Goal: Transaction & Acquisition: Purchase product/service

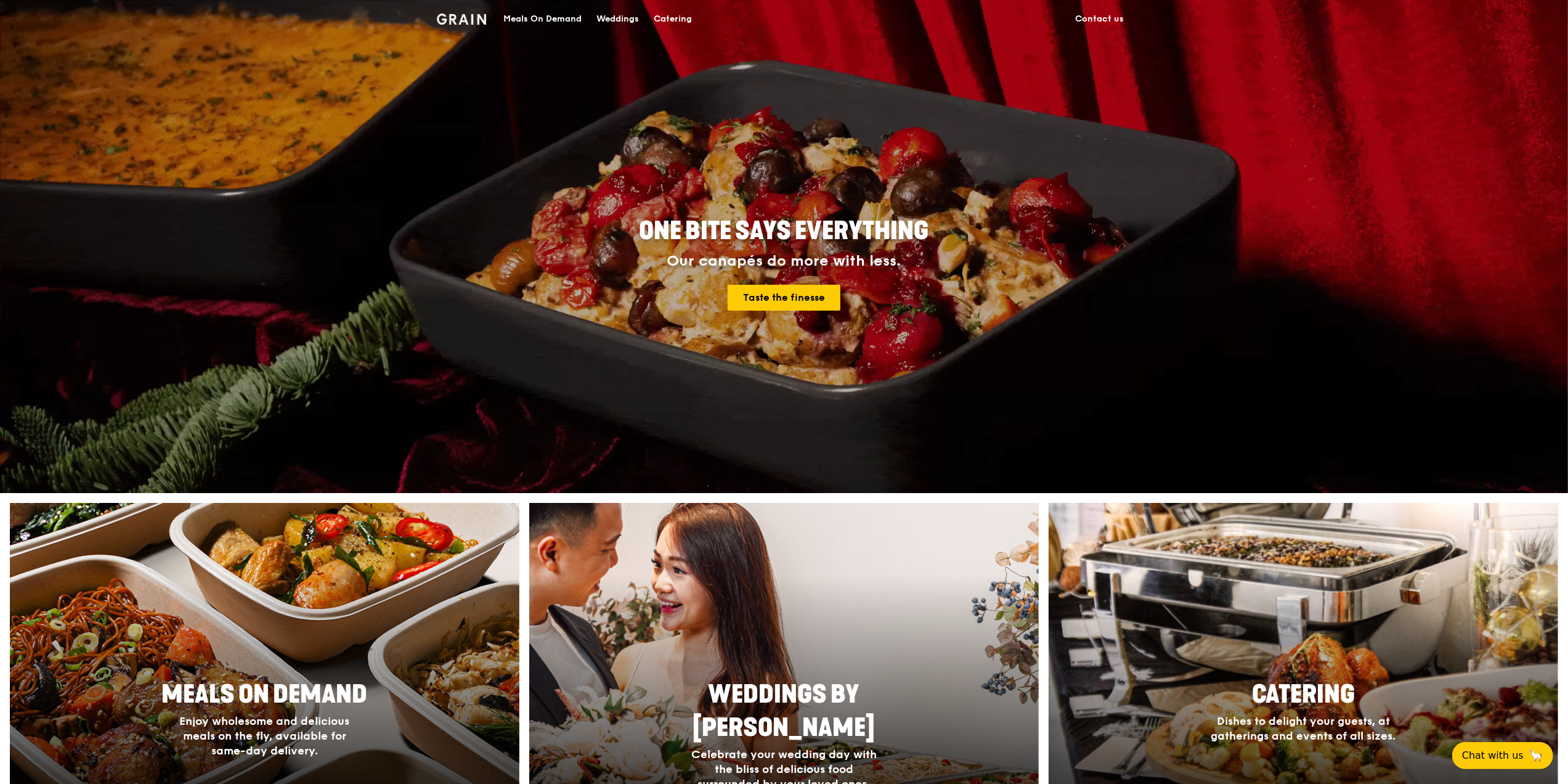
click at [534, 17] on div "Meals On Demand" at bounding box center [542, 19] width 78 height 37
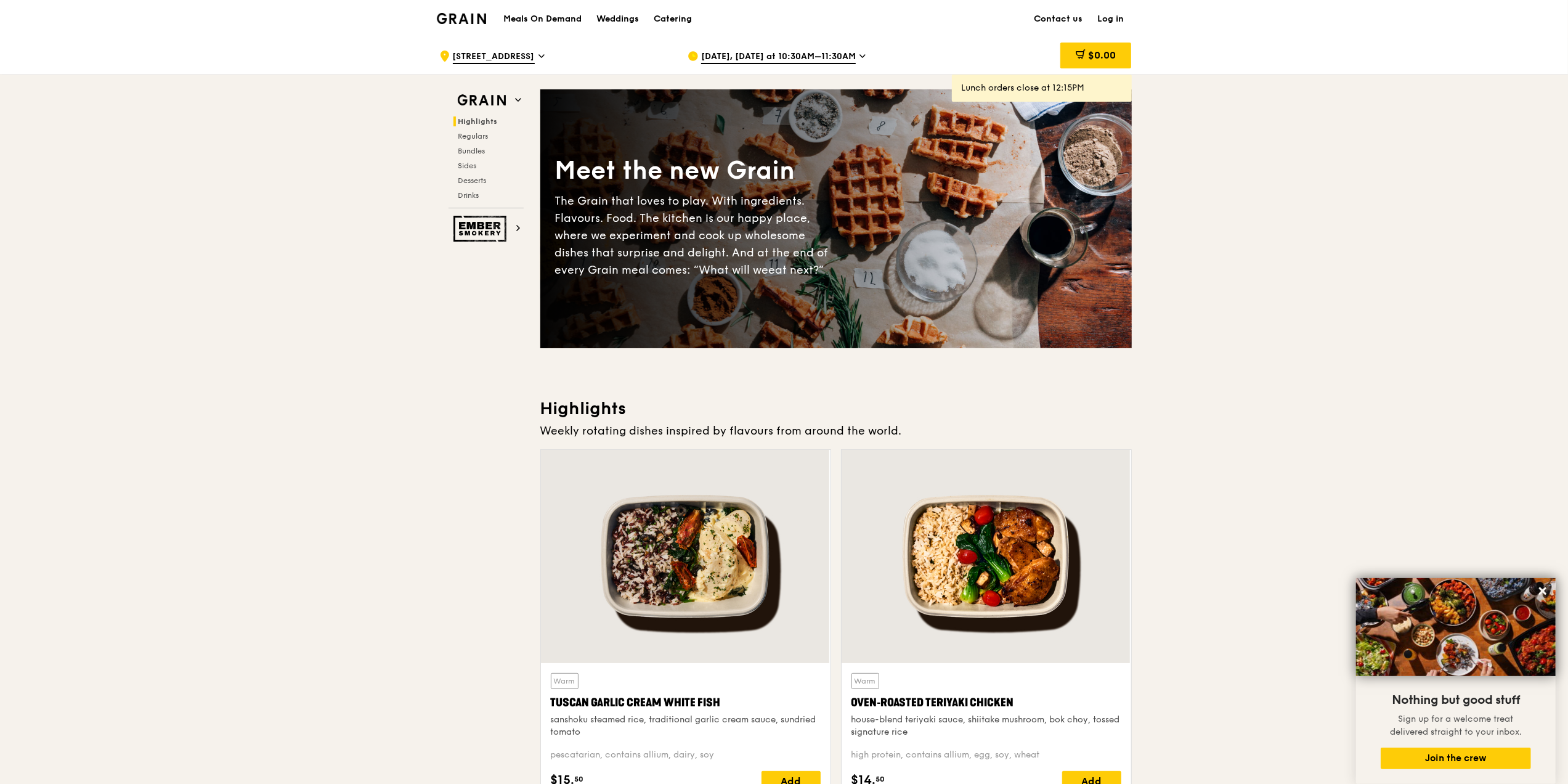
click at [550, 20] on h1 "Meals On Demand" at bounding box center [542, 19] width 78 height 12
click at [548, 18] on h1 "Meals On Demand" at bounding box center [542, 19] width 78 height 12
click at [791, 49] on div "Aug 26, Today at 10:30AM–11:30AM" at bounding box center [802, 55] width 229 height 37
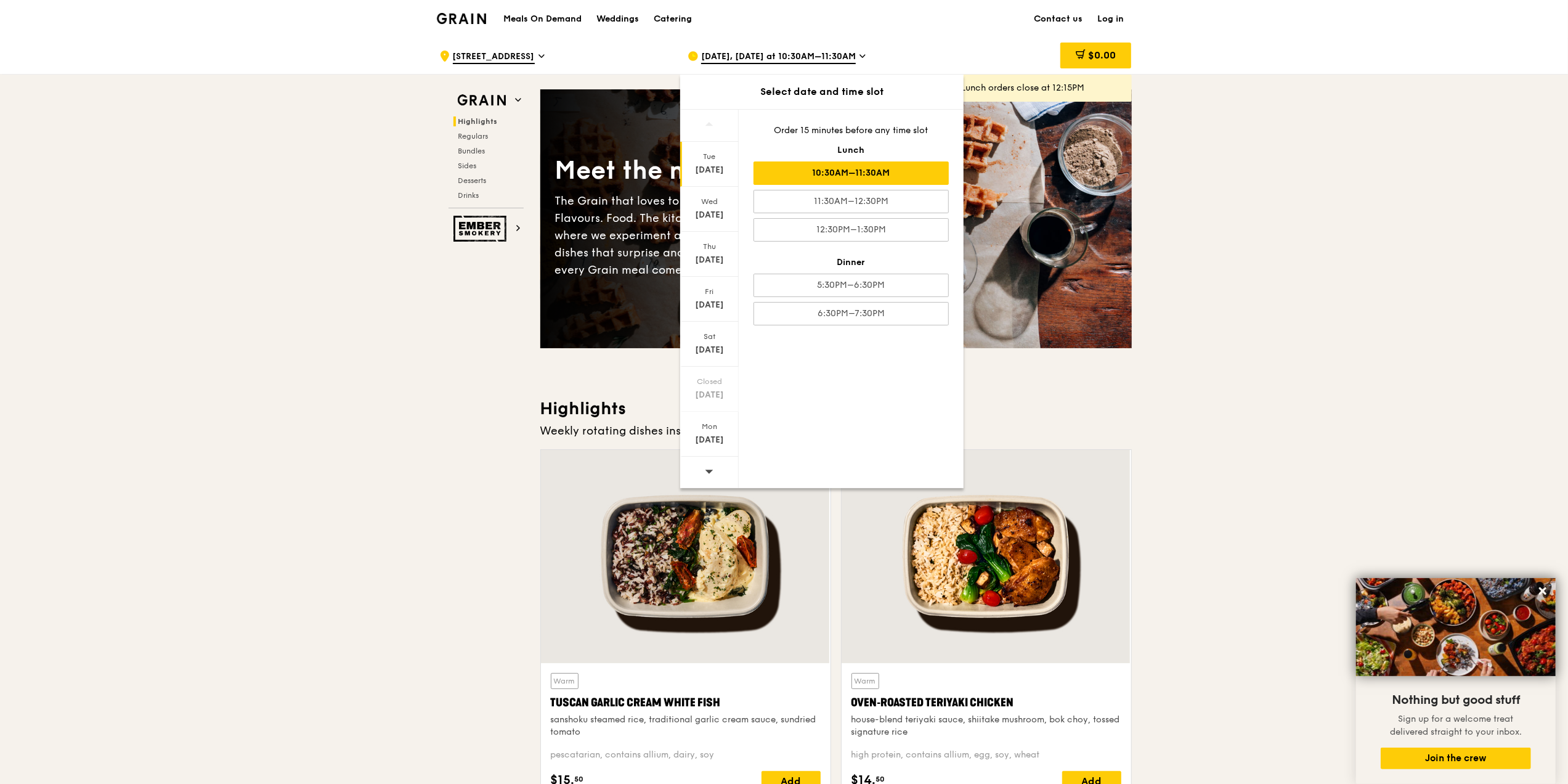
click at [942, 32] on div "Meals On Demand Weddings Catering Contact us Log in" at bounding box center [784, 19] width 695 height 37
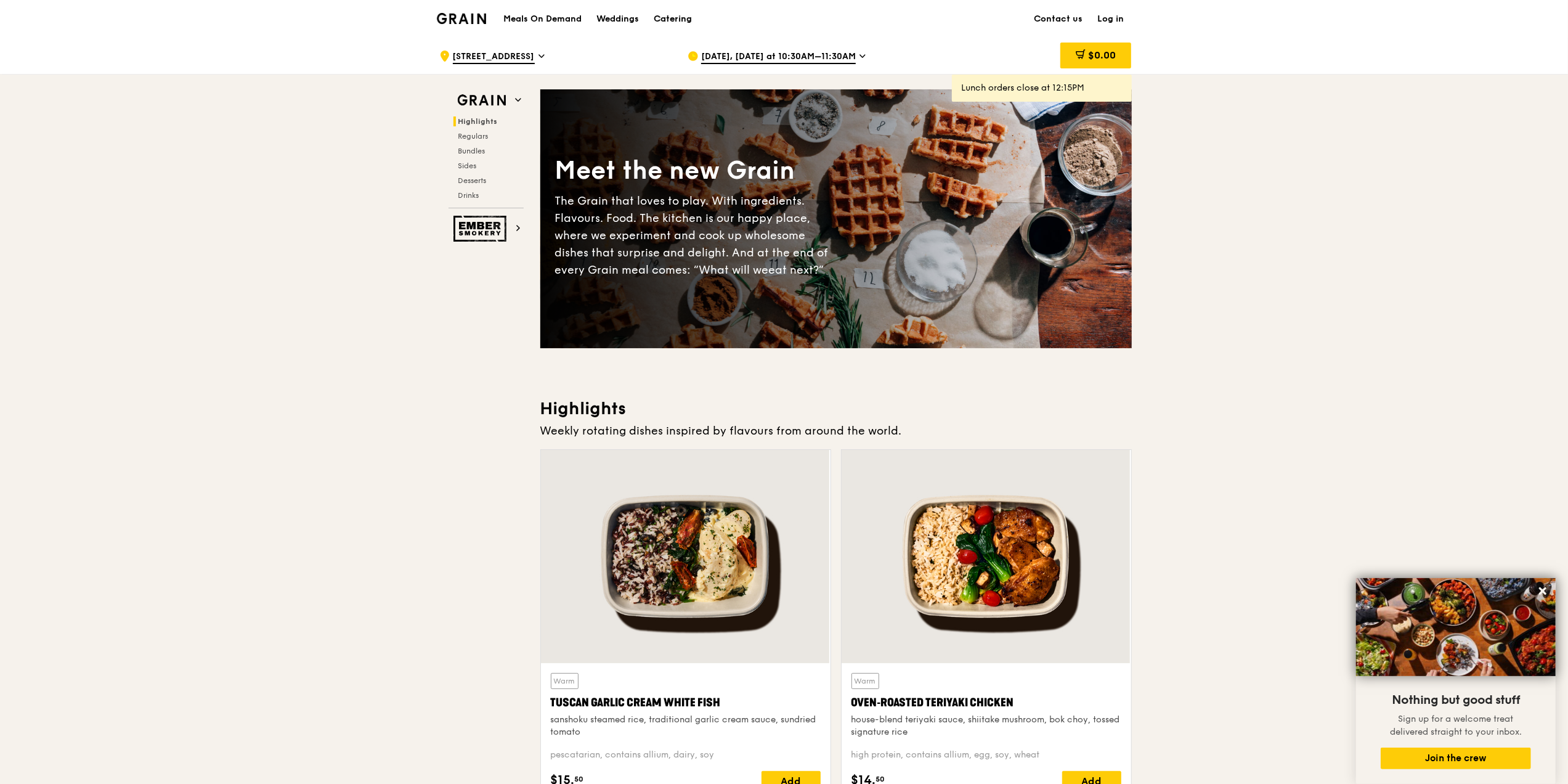
click at [668, 20] on div "Catering" at bounding box center [672, 19] width 38 height 37
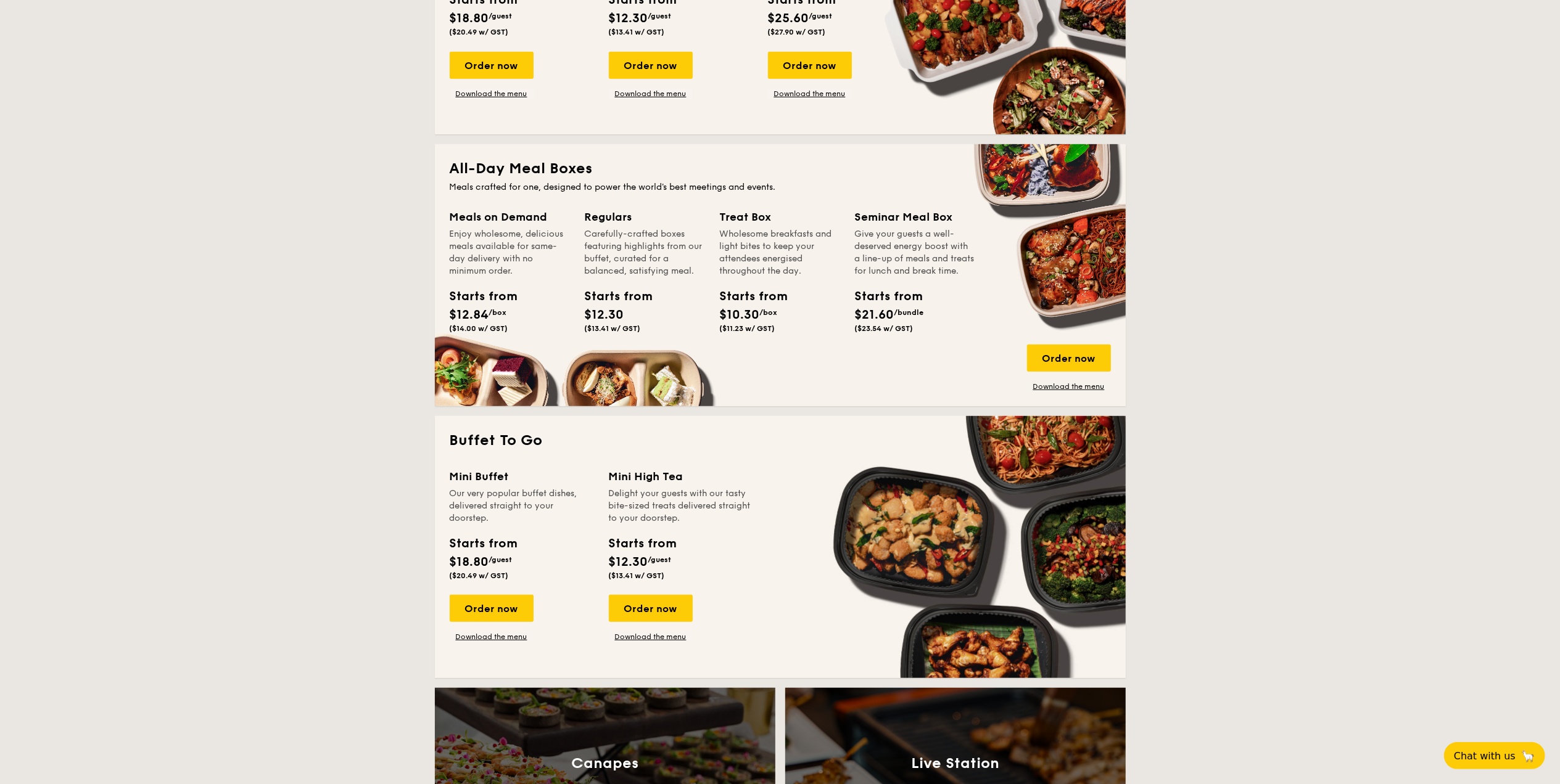
scroll to position [493, 0]
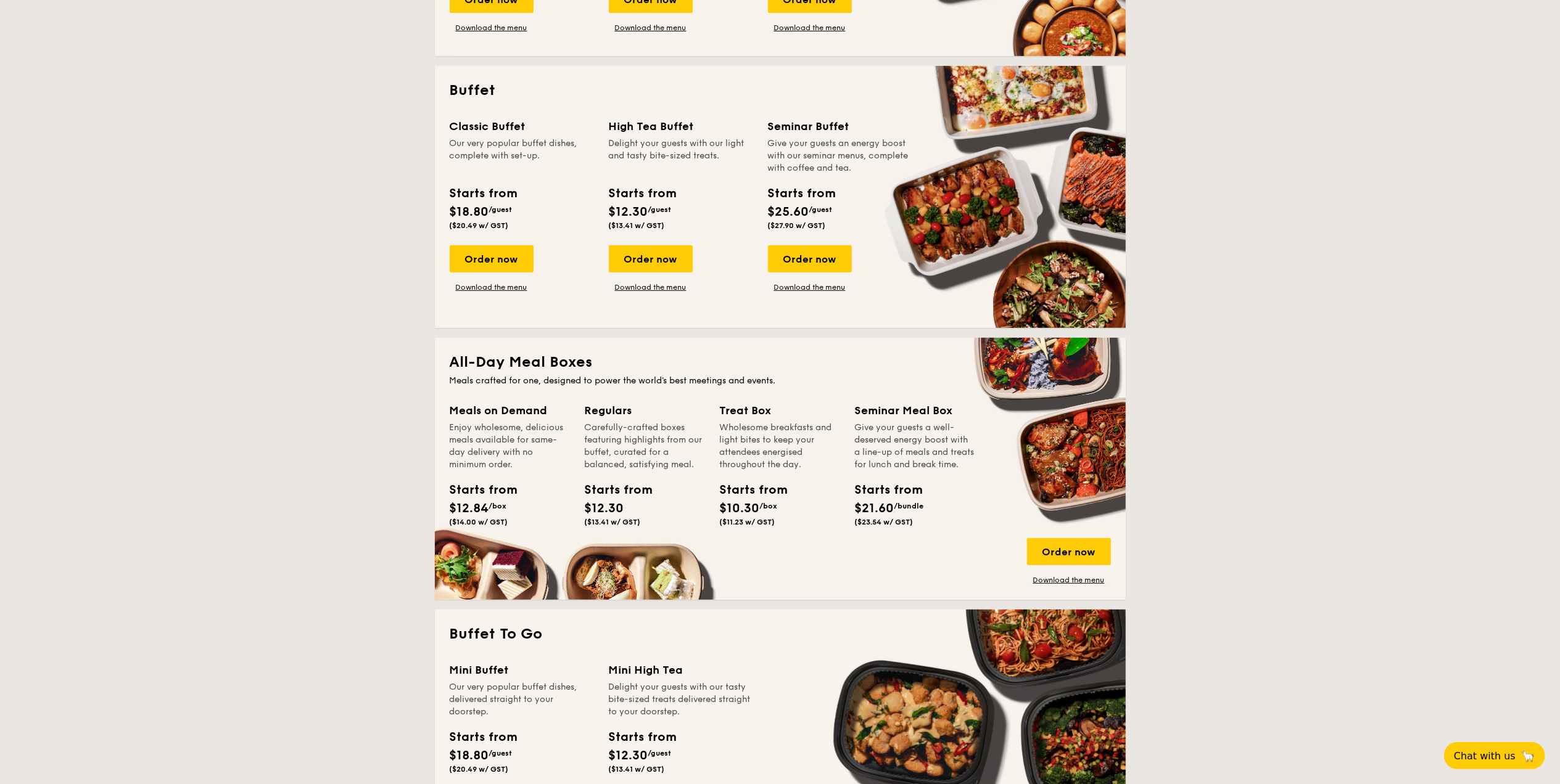
click at [501, 558] on div "Meals on Demand Enjoy wholesome, delicious meals available for same-day deliver…" at bounding box center [517, 481] width 135 height 159
click at [1056, 546] on div "Order now" at bounding box center [1069, 552] width 84 height 27
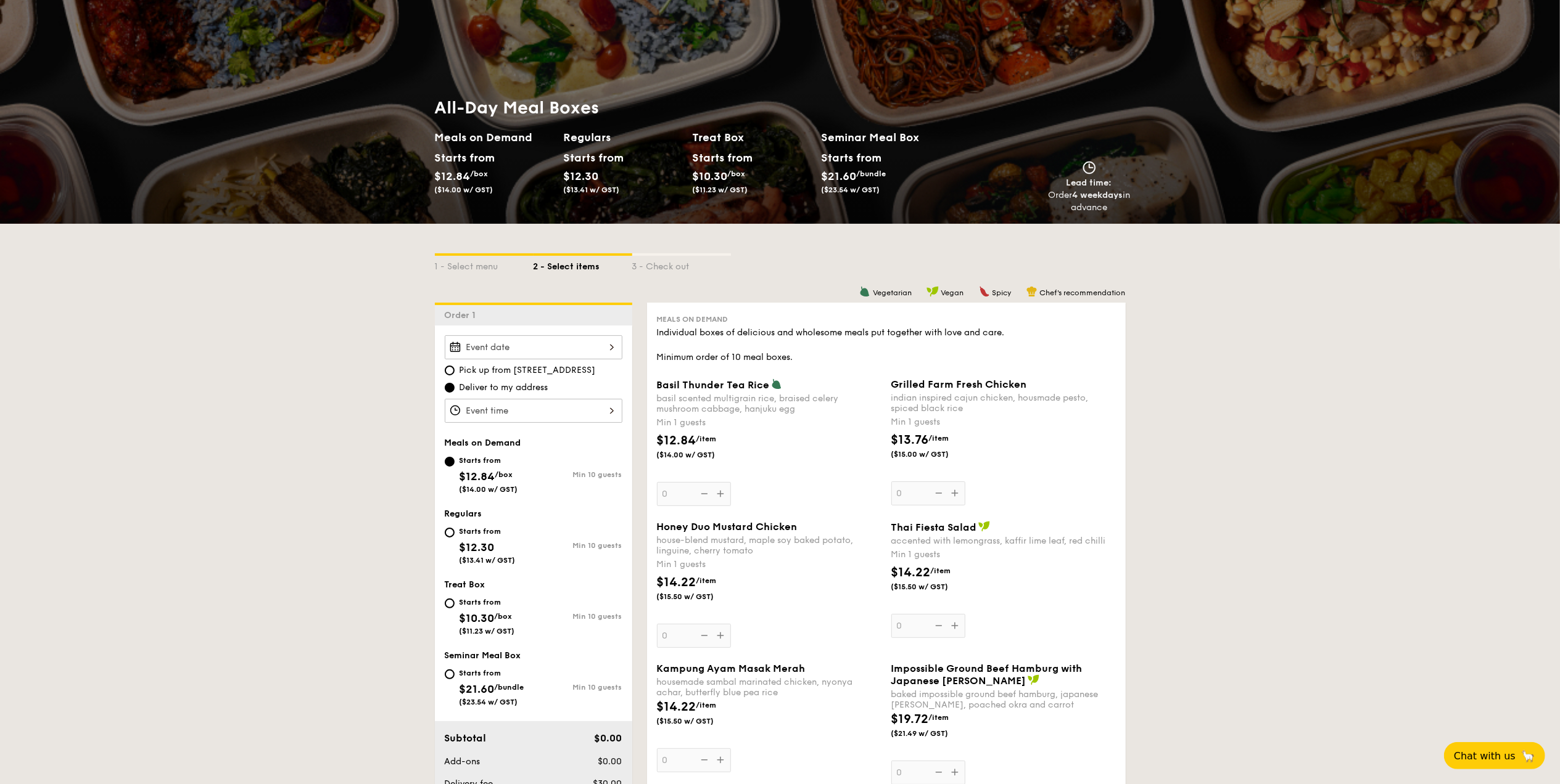
scroll to position [82, 0]
